Goal: Task Accomplishment & Management: Manage account settings

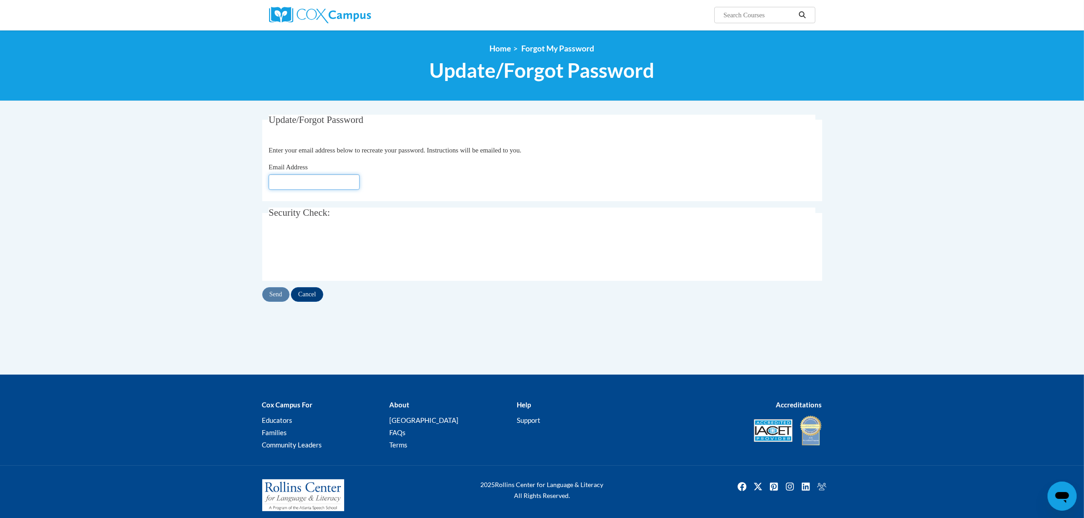
click at [306, 189] on input "Email Address" at bounding box center [314, 181] width 91 height 15
type input "[EMAIL_ADDRESS][PERSON_NAME][DOMAIN_NAME]"
click at [274, 291] on input "Send" at bounding box center [275, 294] width 27 height 15
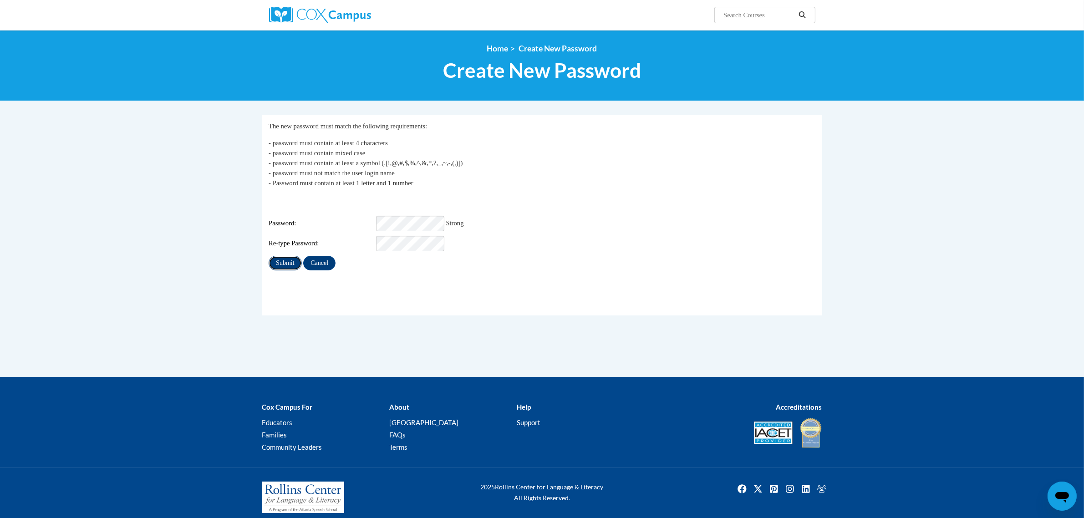
click at [283, 262] on input "Submit" at bounding box center [285, 263] width 33 height 15
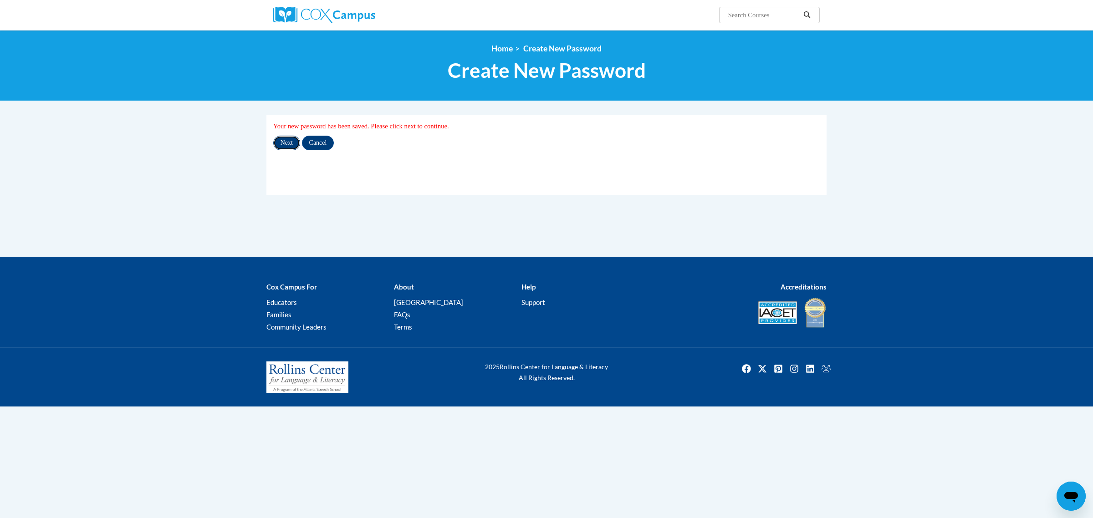
click at [285, 146] on input "Next" at bounding box center [286, 143] width 27 height 15
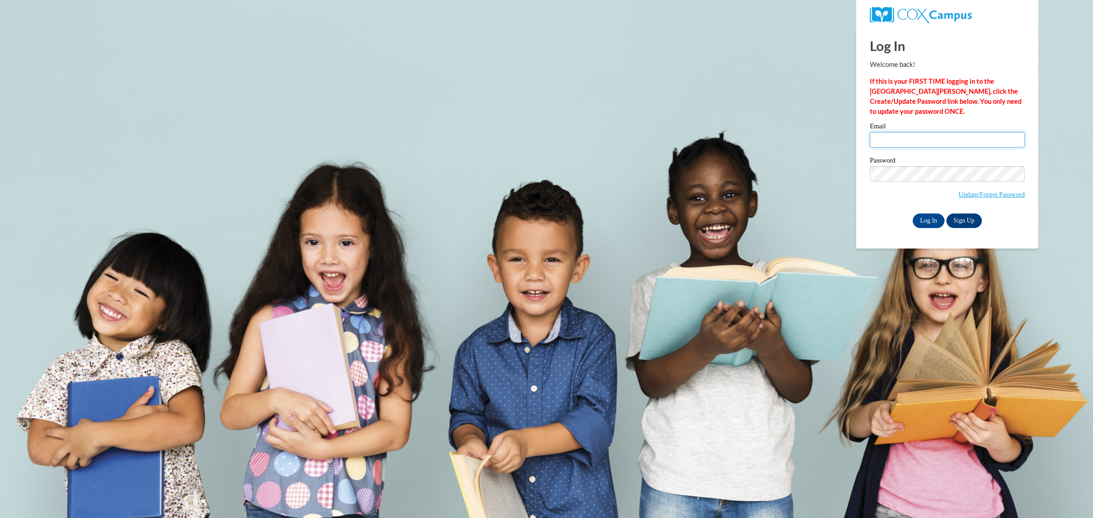
click at [902, 140] on input "Email" at bounding box center [947, 139] width 155 height 15
type input "sindy.augustin@gocats.org"
click at [927, 219] on input "Log In" at bounding box center [929, 221] width 32 height 15
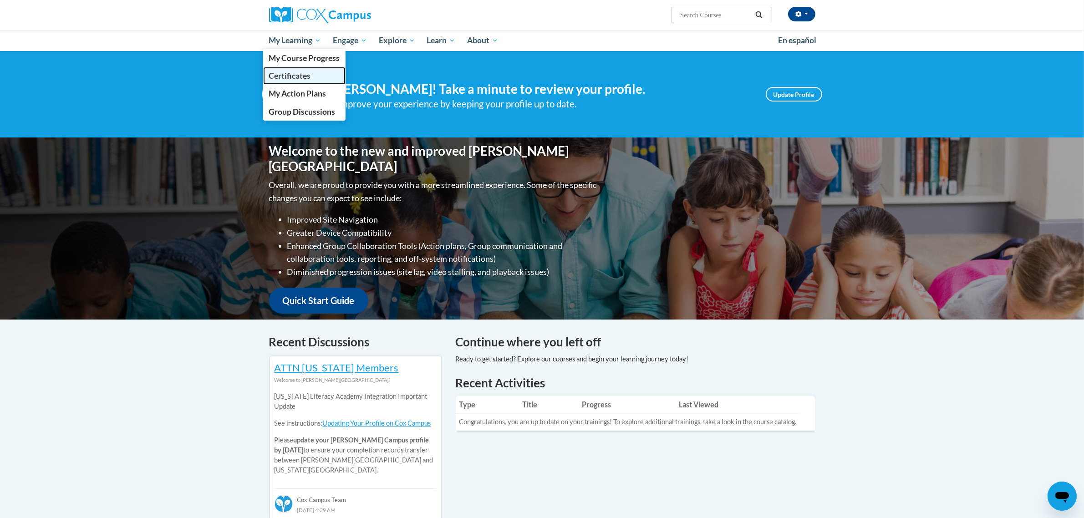
click at [312, 77] on link "Certificates" at bounding box center [304, 76] width 83 height 18
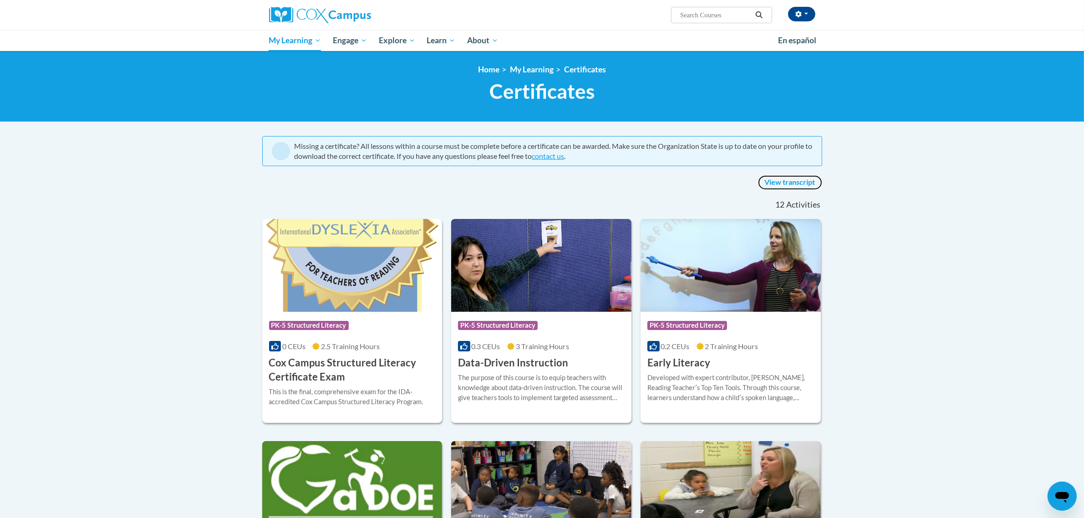
click at [786, 178] on link "View transcript" at bounding box center [790, 182] width 64 height 15
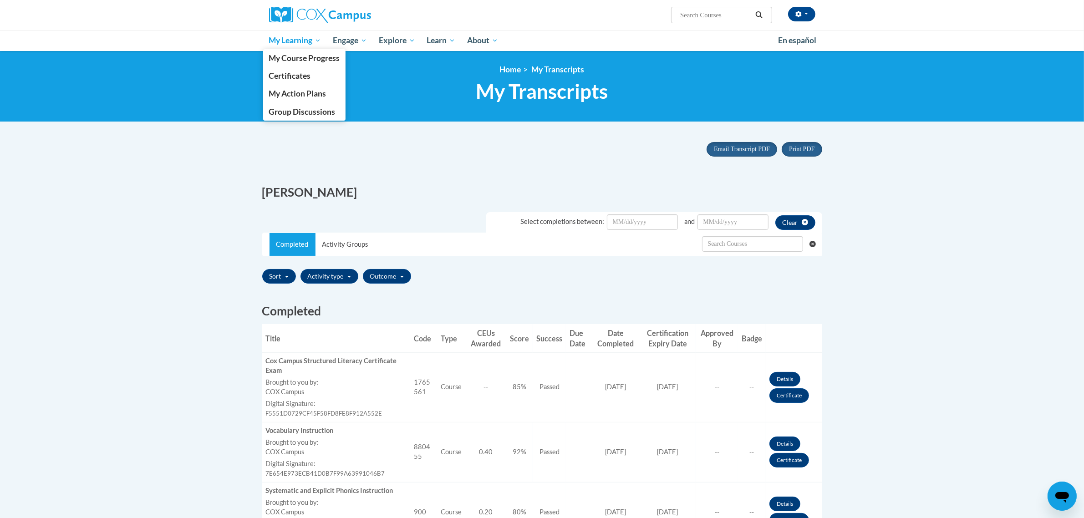
click at [306, 40] on span "My Learning" at bounding box center [295, 40] width 52 height 11
click at [329, 94] on link "My Action Plans" at bounding box center [304, 94] width 83 height 18
